Goal: Information Seeking & Learning: Learn about a topic

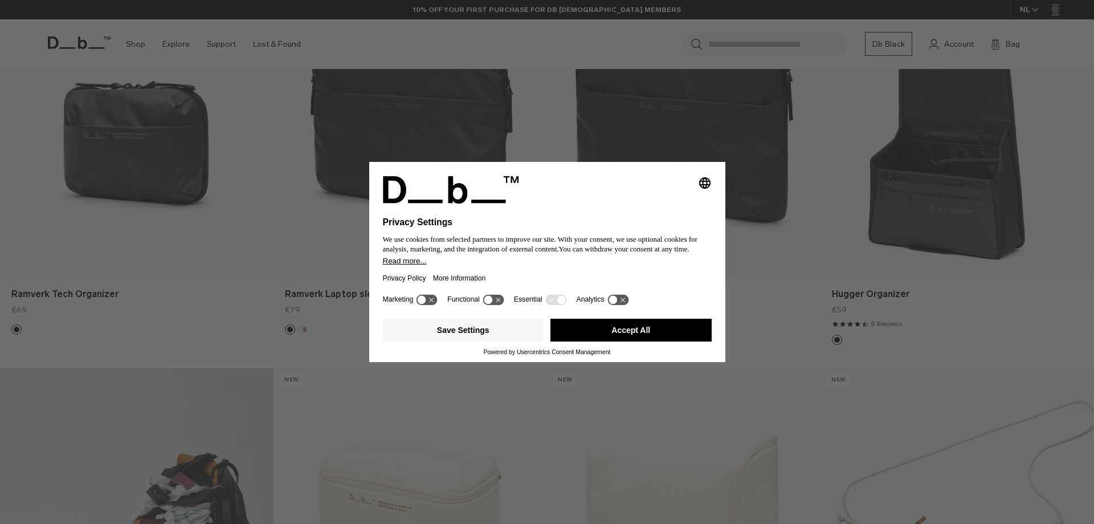
scroll to position [361, 0]
click at [627, 329] on button "Accept All" at bounding box center [631, 330] width 161 height 23
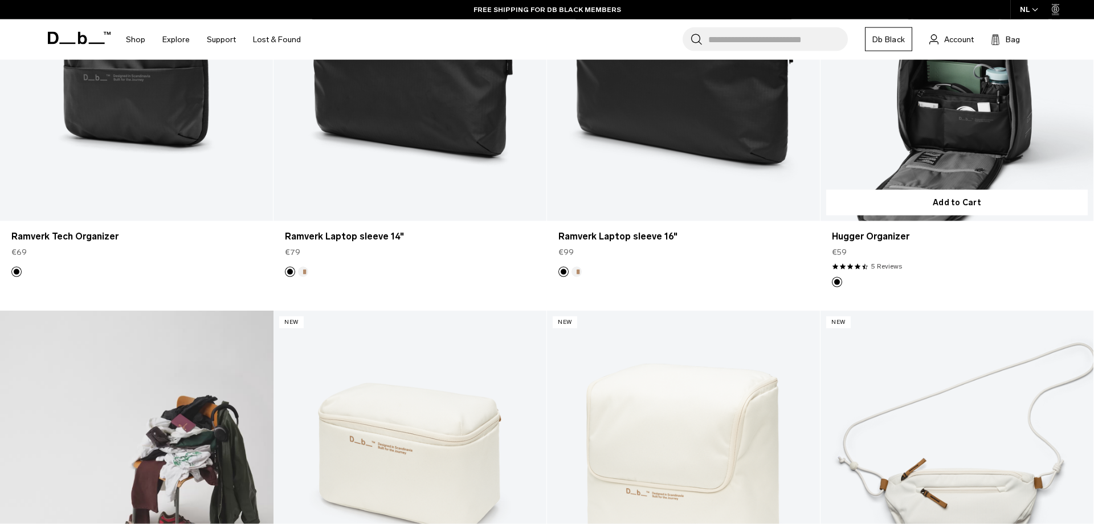
scroll to position [418, 0]
click at [967, 108] on link "Hugger Organizer" at bounding box center [957, 70] width 273 height 303
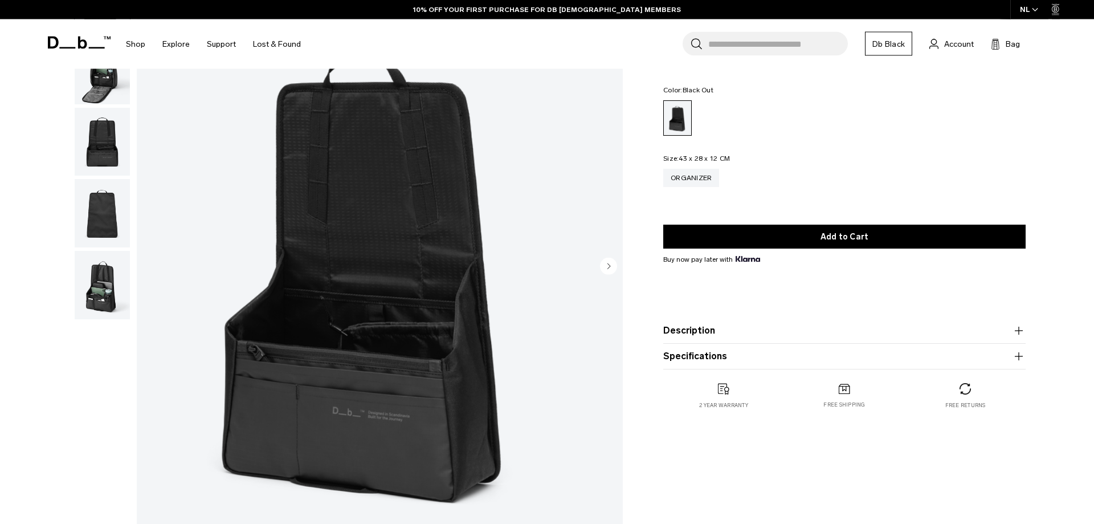
scroll to position [115, 0]
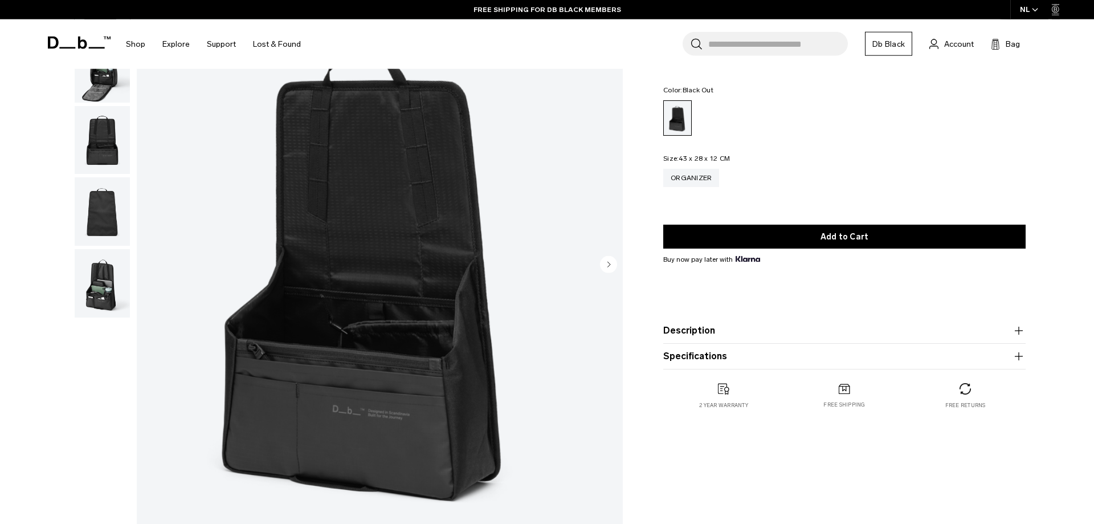
click at [719, 331] on button "Description" at bounding box center [844, 331] width 362 height 14
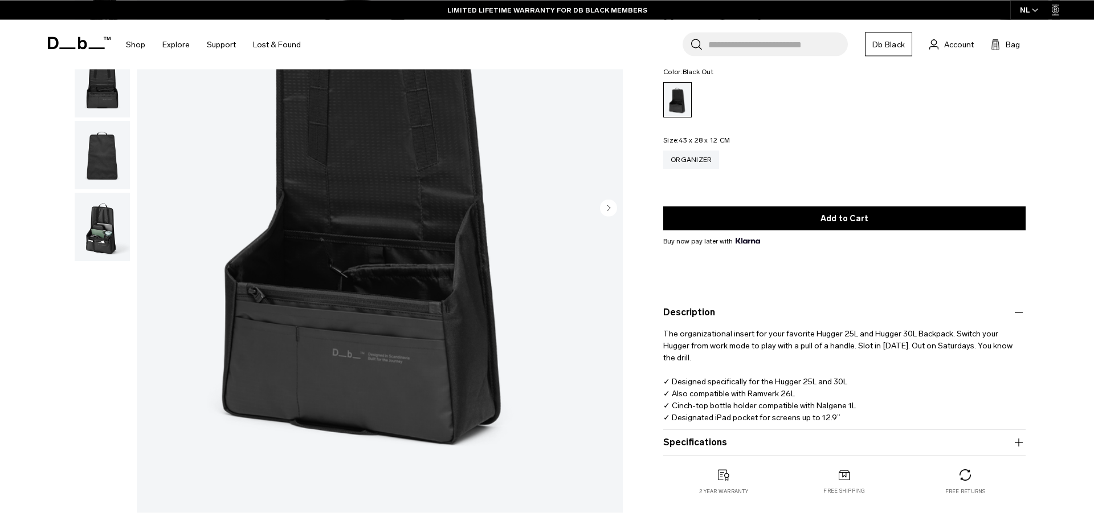
scroll to position [173, 0]
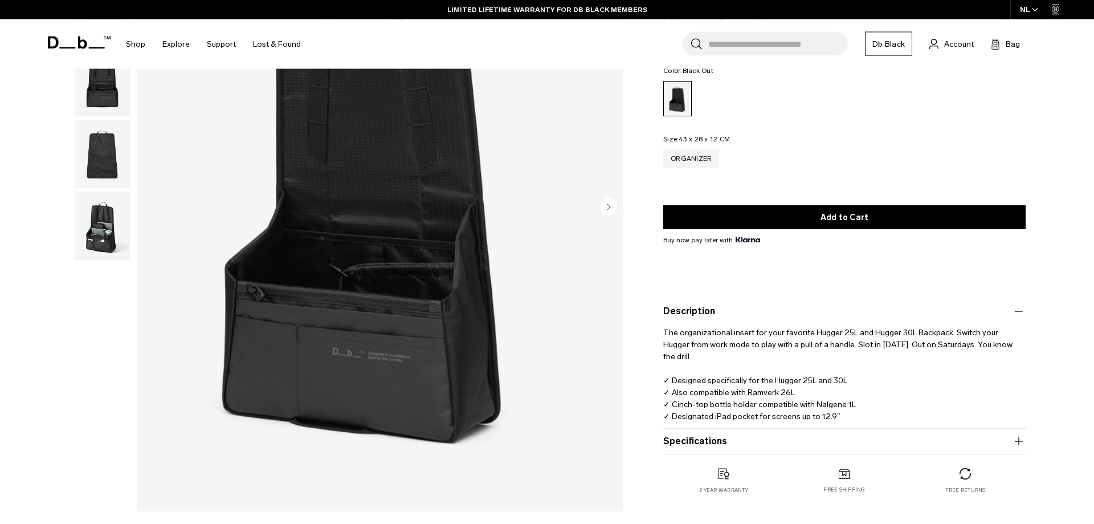
click at [703, 437] on button "Specifications" at bounding box center [844, 441] width 362 height 14
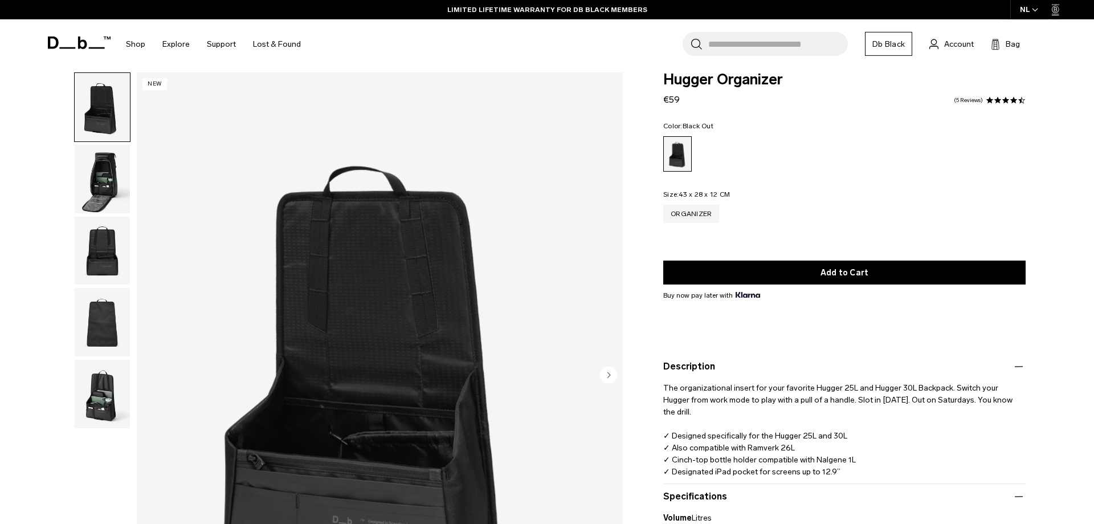
scroll to position [0, 0]
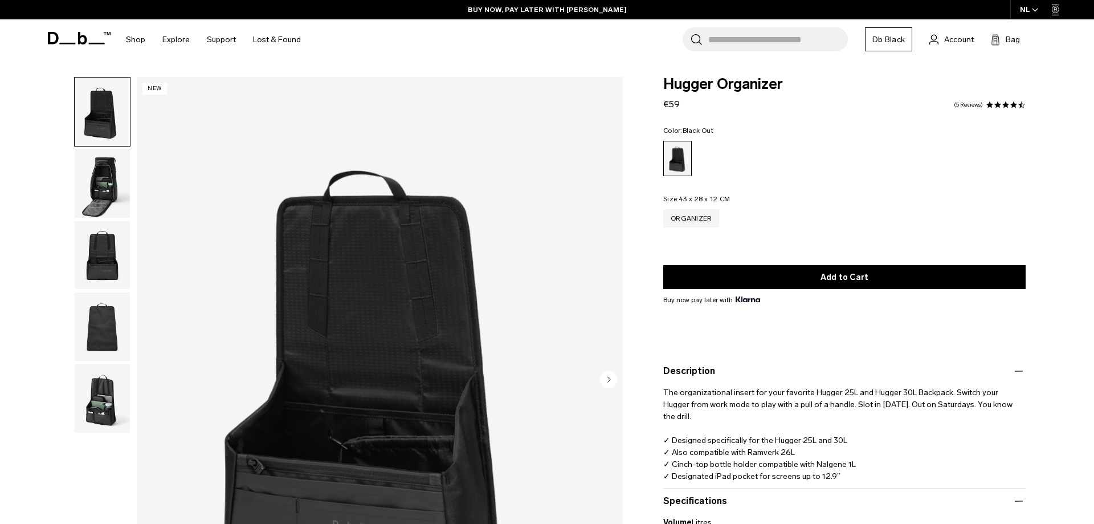
click at [96, 249] on img "button" at bounding box center [102, 255] width 55 height 68
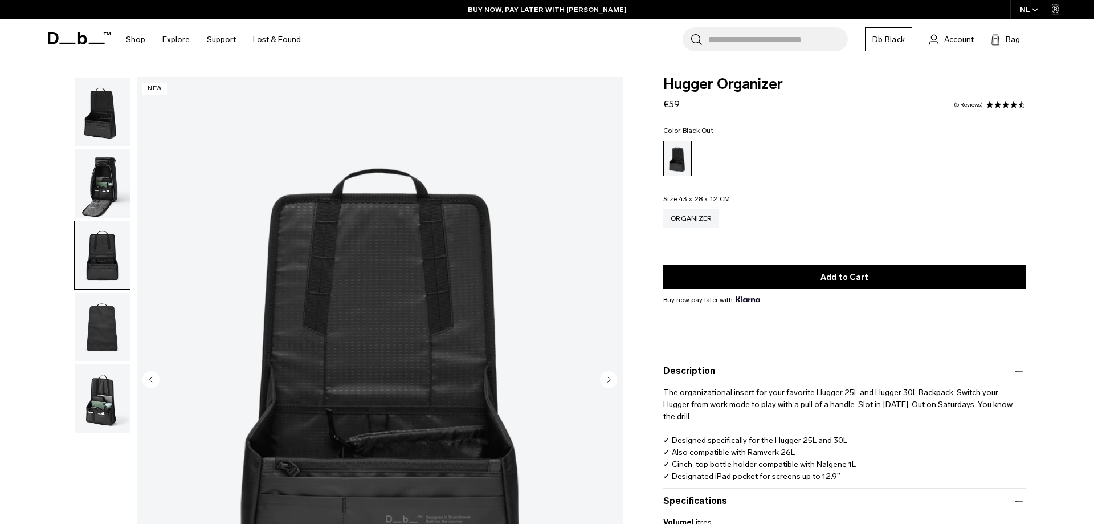
click at [104, 323] on img "button" at bounding box center [102, 326] width 55 height 68
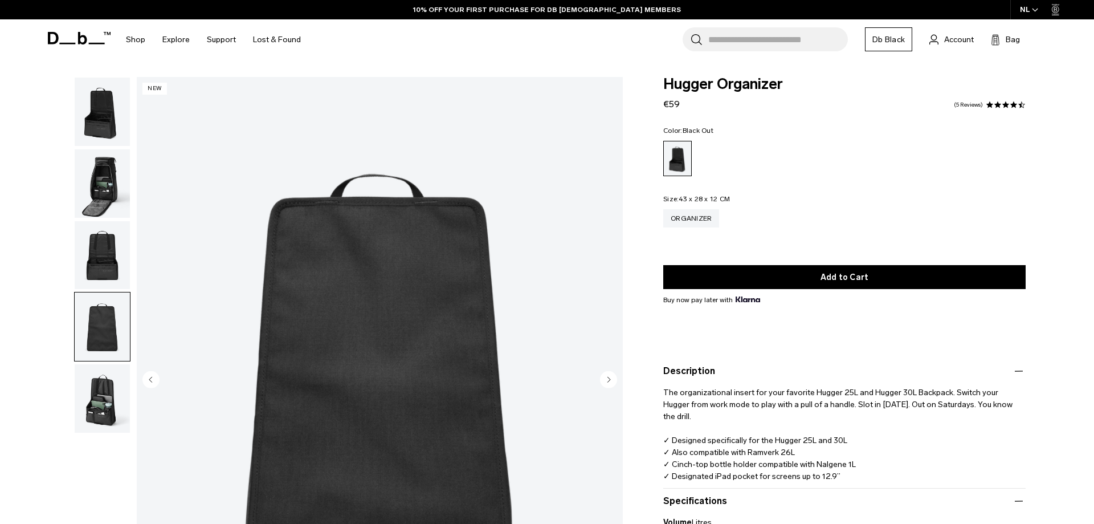
click at [101, 392] on img "button" at bounding box center [102, 398] width 55 height 68
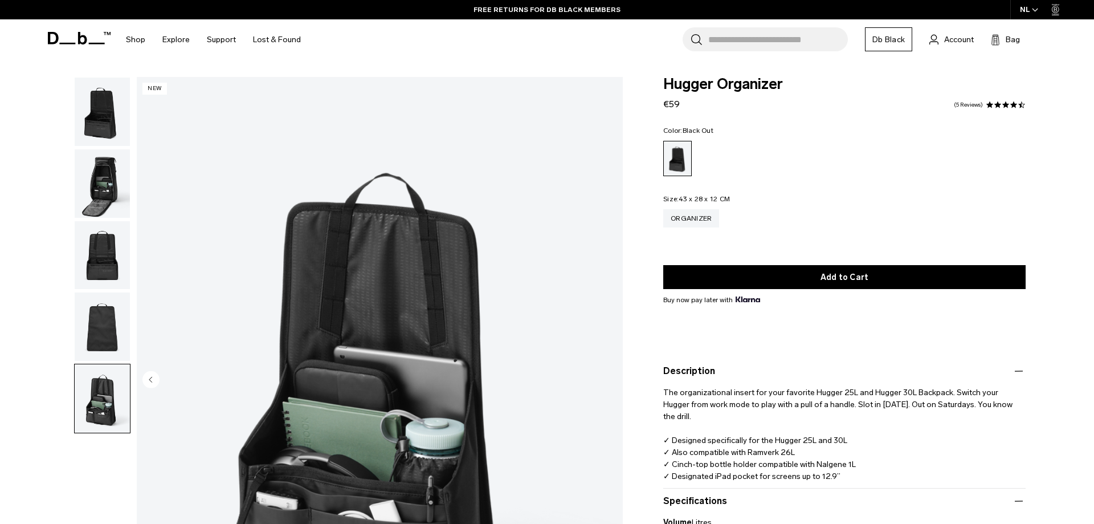
click at [92, 178] on img "button" at bounding box center [102, 183] width 55 height 68
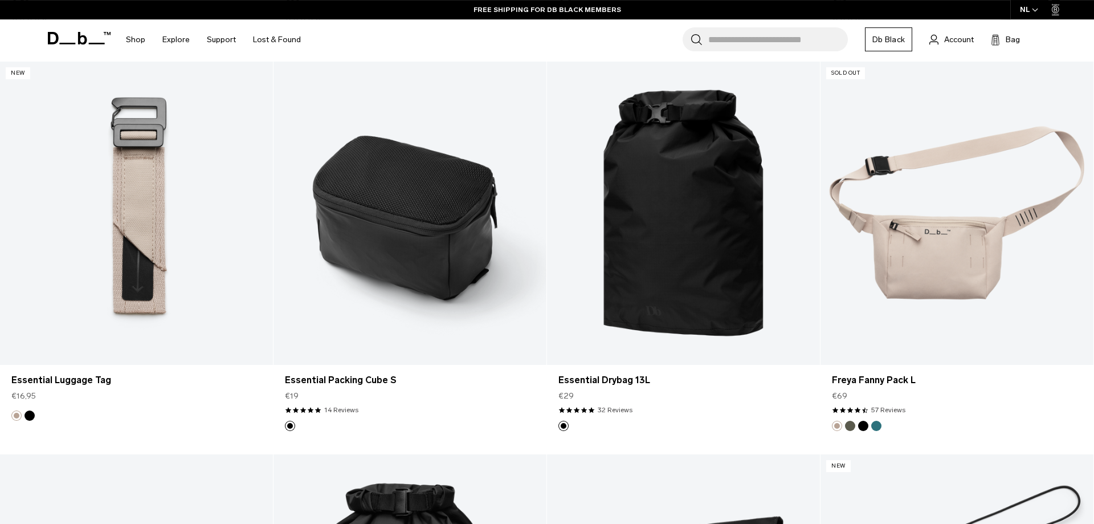
scroll to position [3019, 0]
